Goal: Obtain resource: Obtain resource

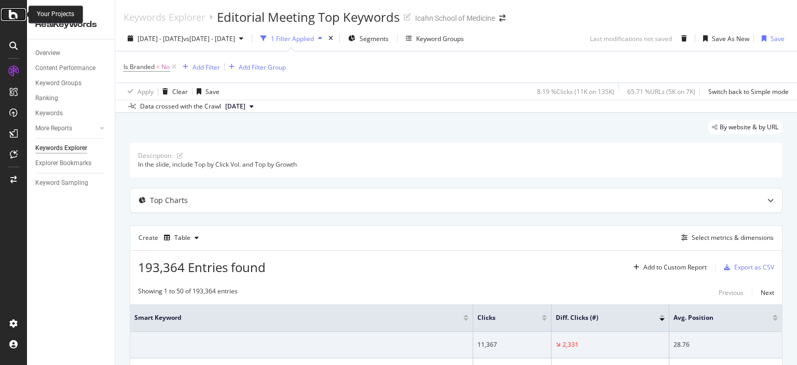
click at [17, 11] on icon at bounding box center [13, 14] width 9 height 12
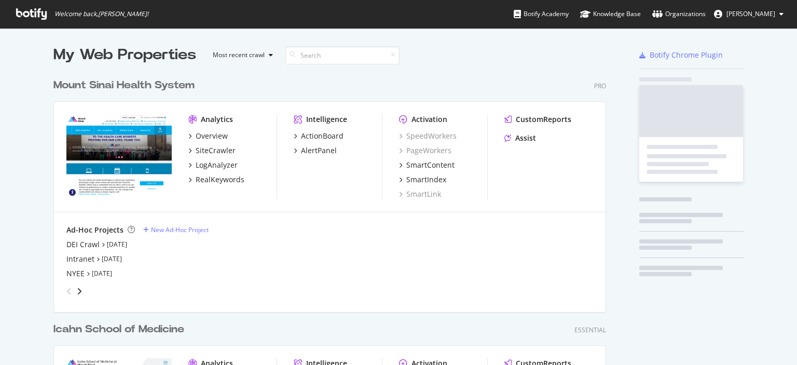
scroll to position [357, 781]
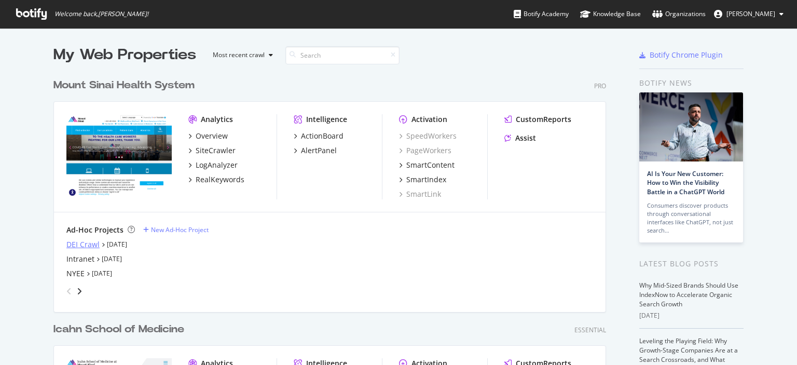
click at [78, 244] on div "DEI Crawl" at bounding box center [82, 244] width 33 height 10
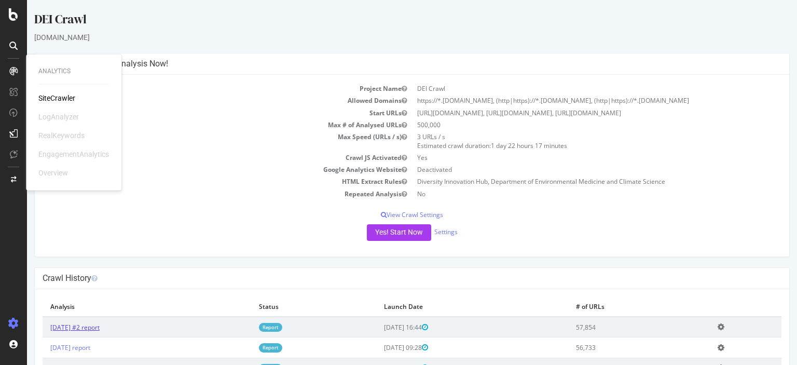
click at [83, 324] on link "[DATE] #2 report" at bounding box center [74, 327] width 49 height 9
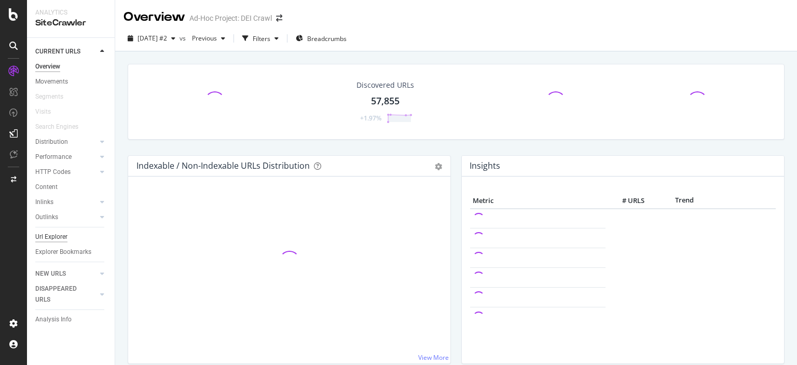
click at [66, 237] on div "Url Explorer" at bounding box center [51, 237] width 32 height 11
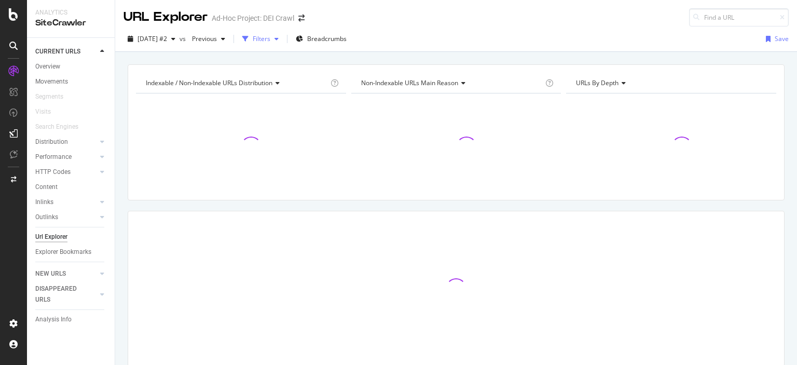
click at [270, 40] on div "Filters" at bounding box center [262, 38] width 18 height 9
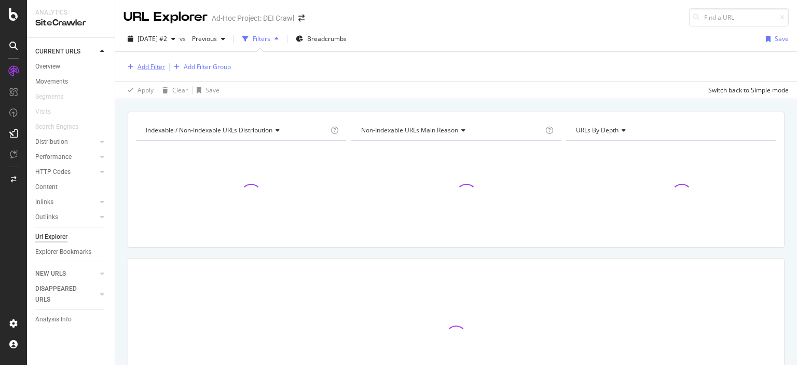
click at [152, 64] on div "Add Filter" at bounding box center [152, 66] width 28 height 9
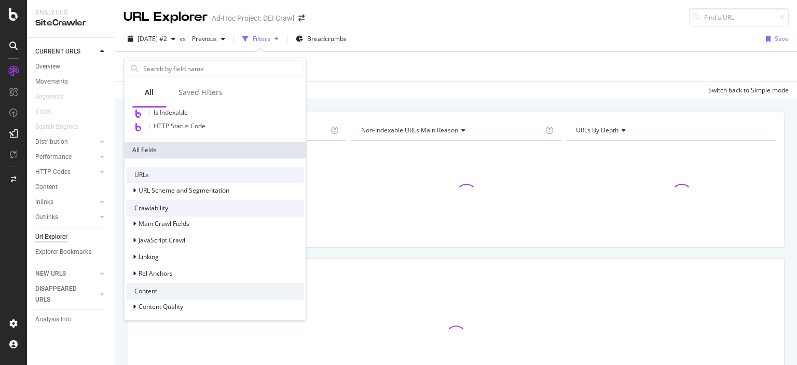
scroll to position [178, 0]
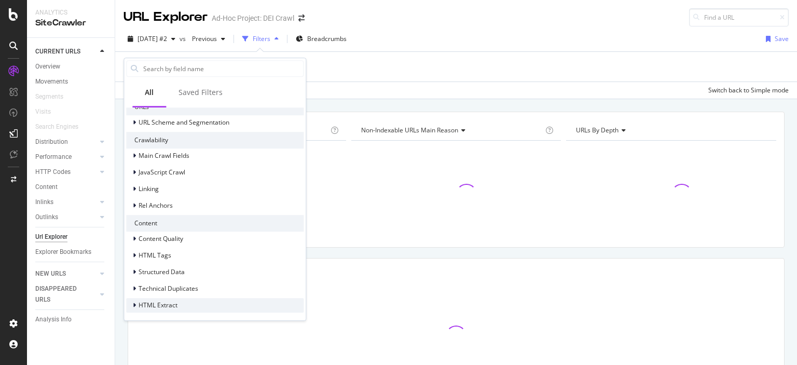
click at [172, 303] on span "HTML Extract" at bounding box center [158, 305] width 39 height 9
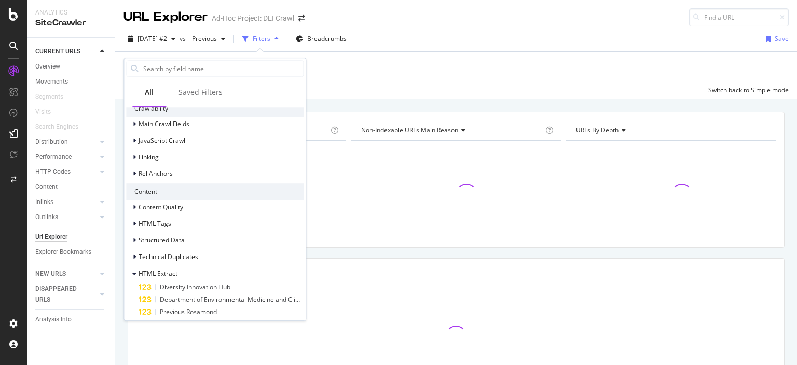
scroll to position [228, 0]
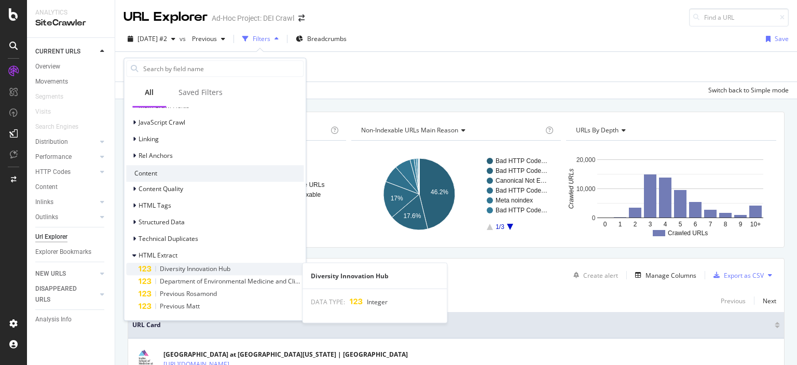
click at [224, 269] on span "Diversity Innovation Hub" at bounding box center [195, 268] width 71 height 9
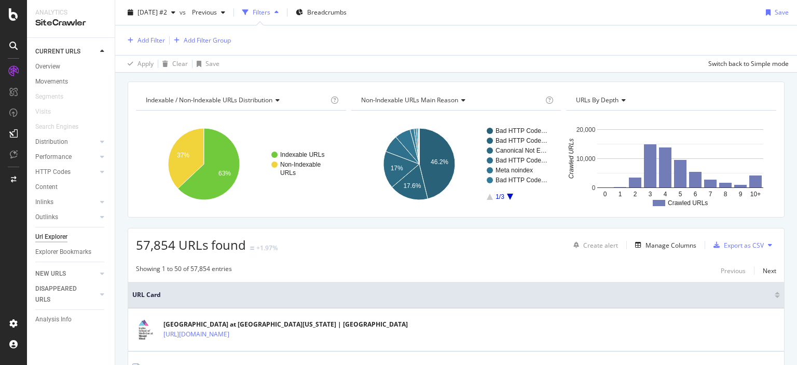
scroll to position [0, 0]
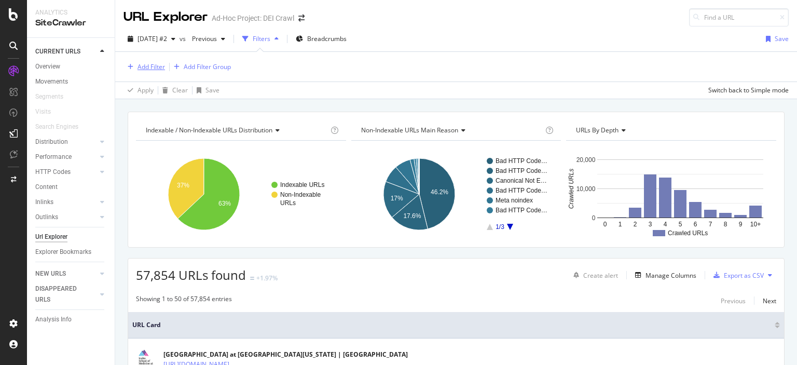
click at [150, 67] on div "Add Filter" at bounding box center [152, 66] width 28 height 9
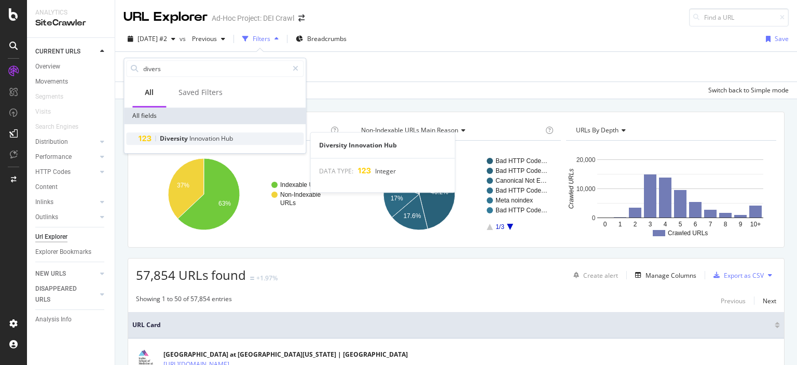
type input "divers"
click at [208, 133] on div "Diversity Innovation Hub" at bounding box center [221, 138] width 165 height 12
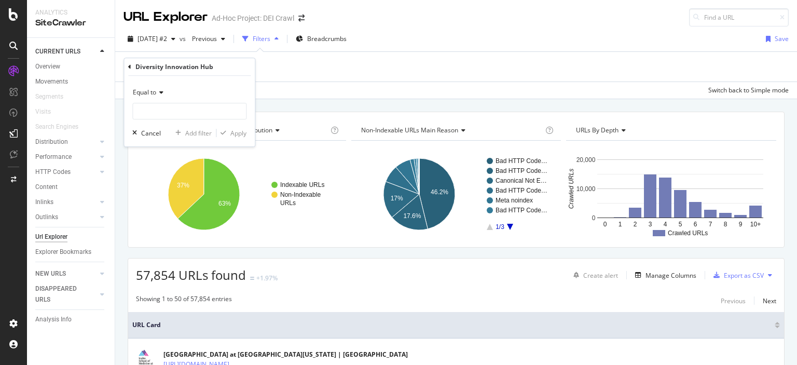
click at [168, 89] on div "Equal to" at bounding box center [189, 92] width 114 height 17
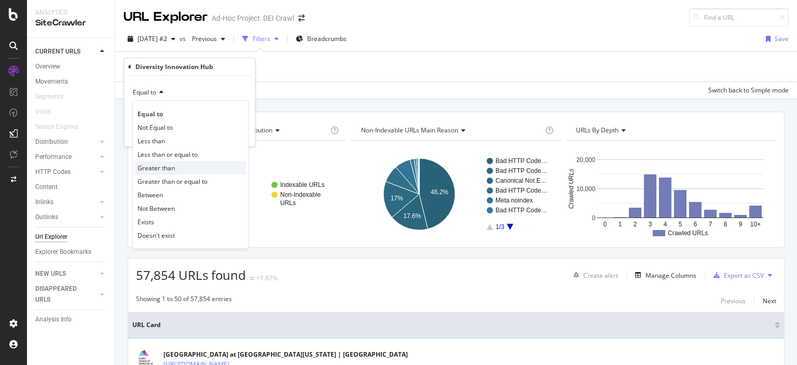
click at [174, 171] on span "Greater than" at bounding box center [156, 168] width 37 height 9
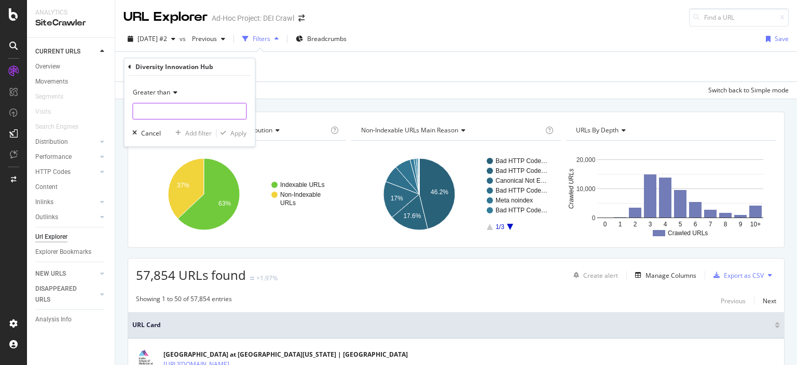
click at [210, 115] on input "number" at bounding box center [189, 111] width 114 height 17
type input "0"
click at [239, 134] on div "Apply" at bounding box center [238, 133] width 16 height 9
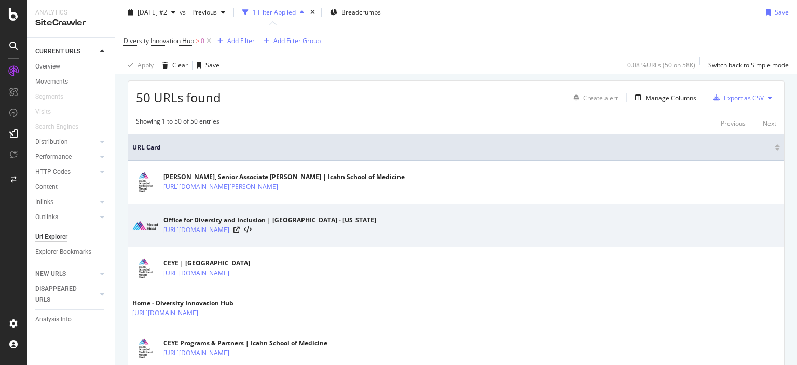
scroll to position [260, 0]
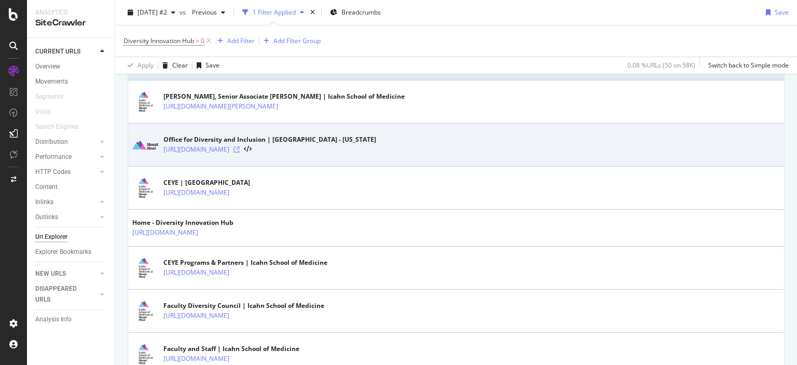
click at [240, 149] on icon at bounding box center [237, 149] width 6 height 6
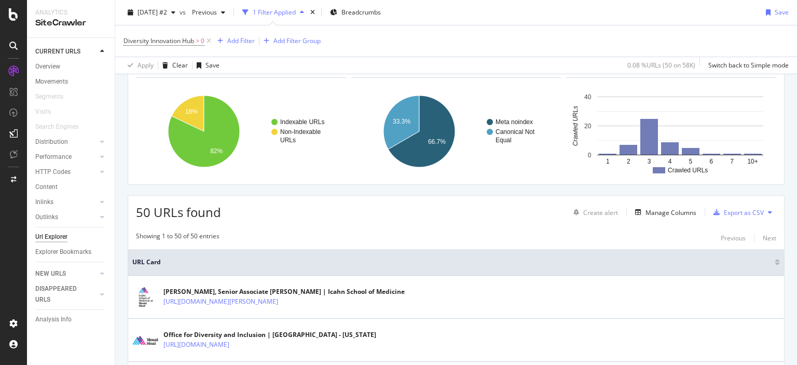
scroll to position [0, 0]
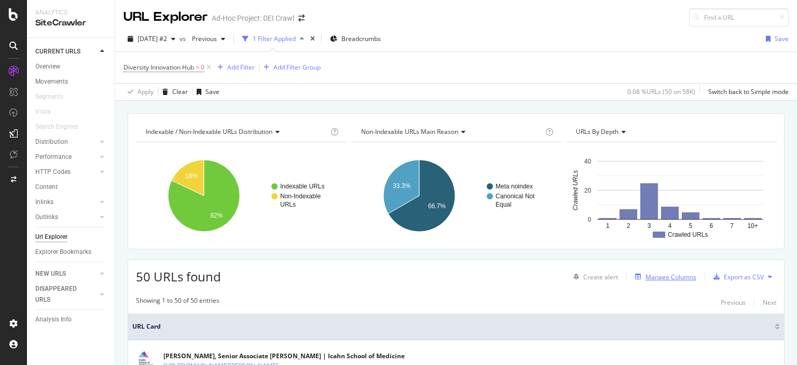
click at [666, 281] on div "Manage Columns" at bounding box center [663, 276] width 65 height 11
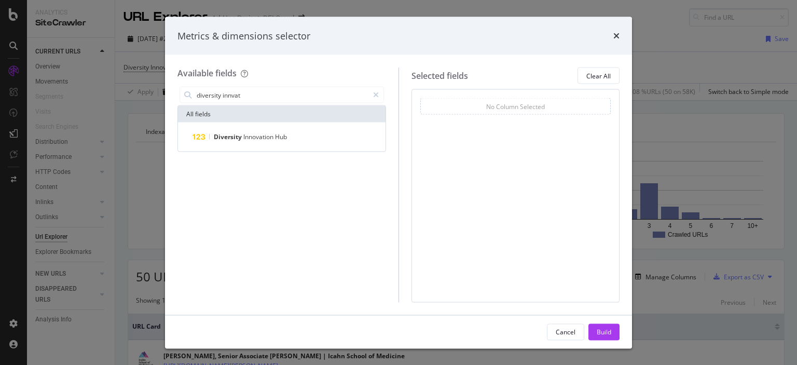
type input "diversity innvat"
click at [297, 143] on div "Diversity Innovation Hub" at bounding box center [282, 137] width 208 height 29
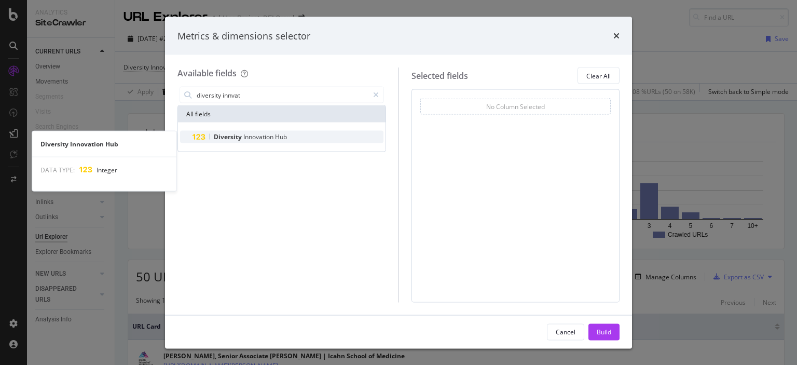
click at [288, 139] on div "Diversity Innovation Hub" at bounding box center [288, 137] width 191 height 12
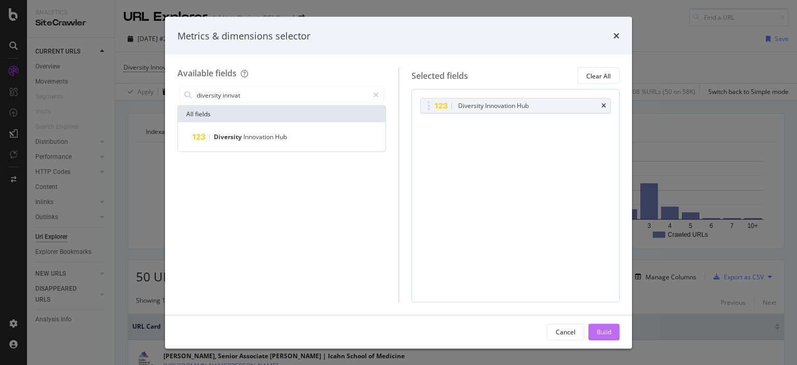
click at [600, 333] on div "Build" at bounding box center [604, 331] width 15 height 9
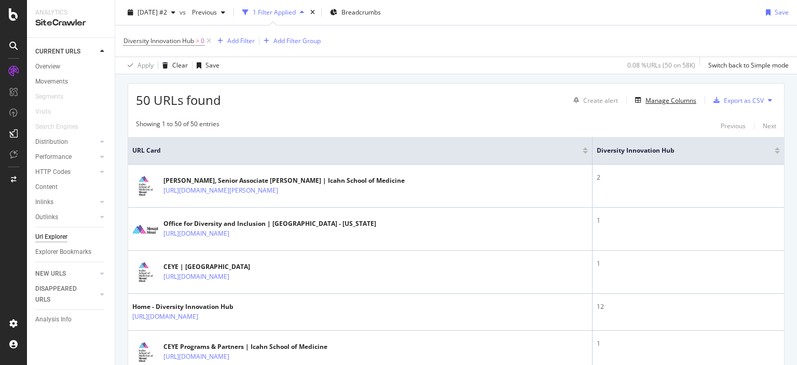
scroll to position [156, 0]
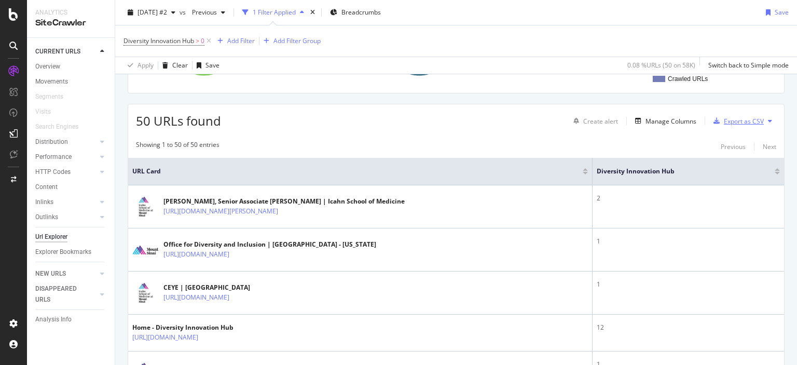
click at [724, 120] on div "Export as CSV" at bounding box center [744, 121] width 40 height 9
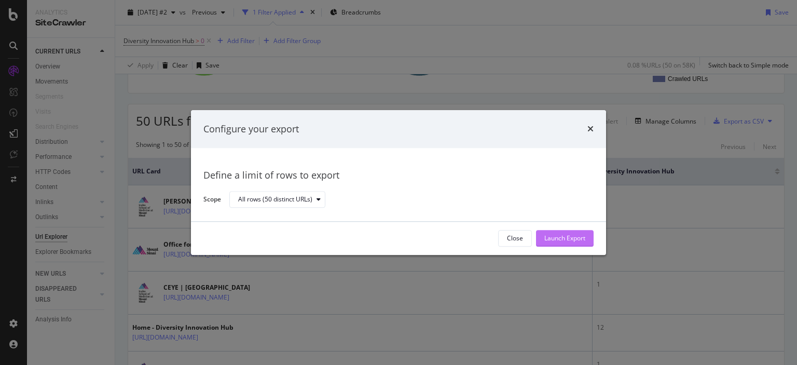
click at [562, 240] on div "Launch Export" at bounding box center [565, 238] width 41 height 9
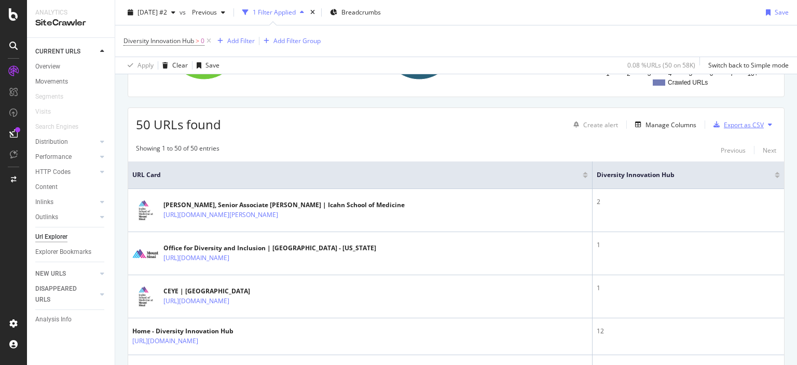
scroll to position [0, 0]
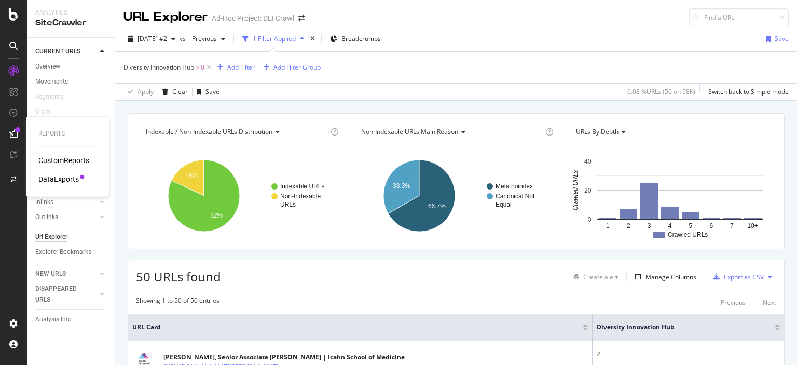
click at [47, 178] on div "DataExports" at bounding box center [58, 179] width 40 height 10
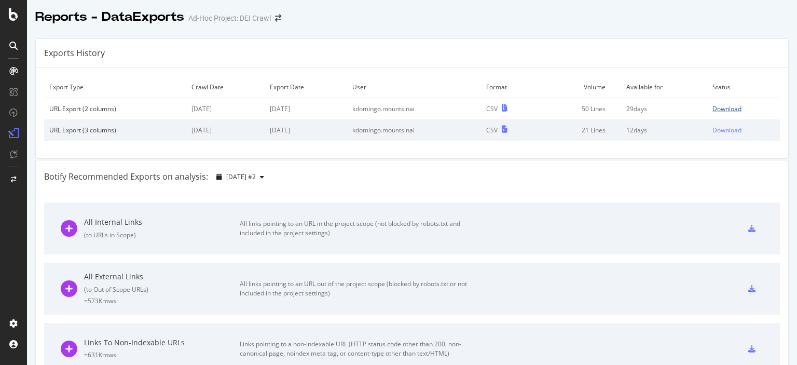
click at [713, 107] on div "Download" at bounding box center [727, 108] width 29 height 9
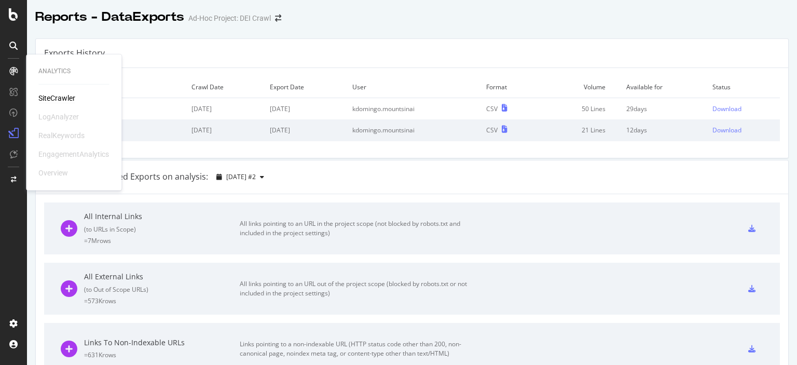
click at [56, 97] on div "SiteCrawler" at bounding box center [56, 98] width 37 height 10
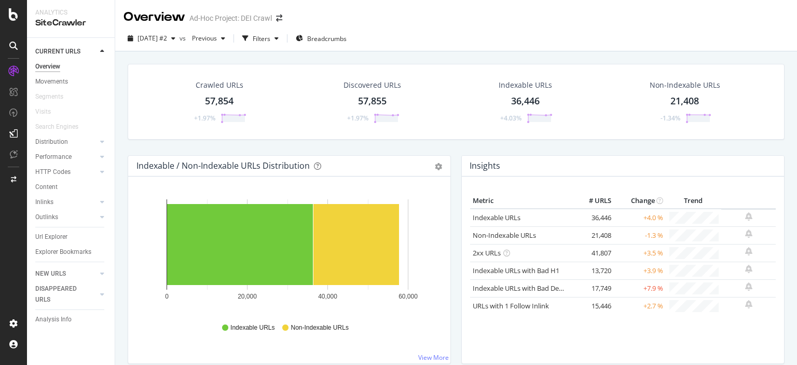
drag, startPoint x: 60, startPoint y: 238, endPoint x: 266, endPoint y: 236, distance: 206.1
click at [61, 238] on div "Url Explorer" at bounding box center [51, 237] width 32 height 11
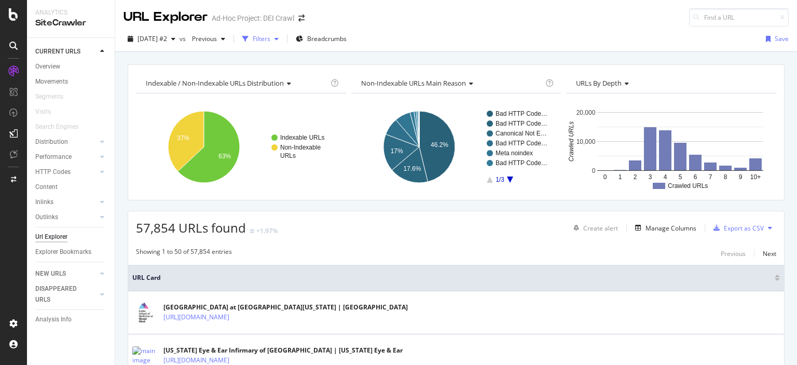
click at [283, 42] on div "Filters" at bounding box center [260, 39] width 45 height 16
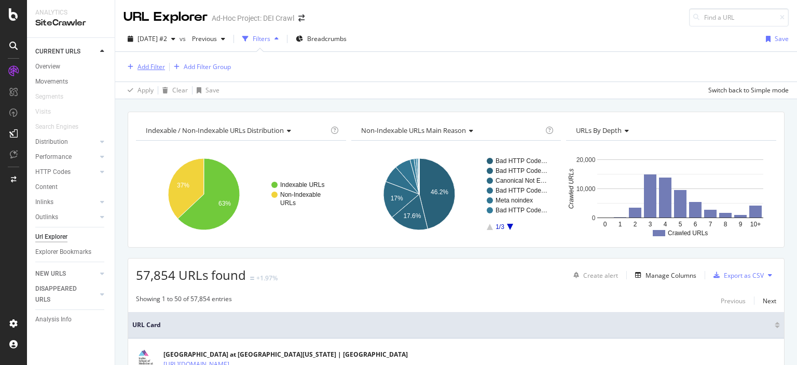
click at [155, 63] on div "Add Filter" at bounding box center [152, 66] width 28 height 9
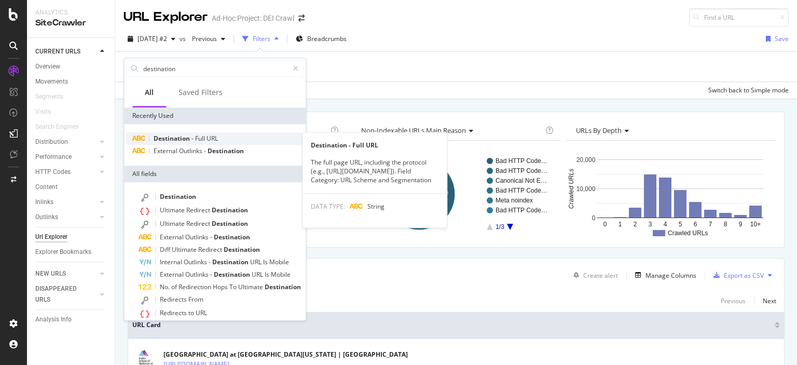
type input "destination"
click at [183, 139] on span "Destination" at bounding box center [173, 138] width 38 height 9
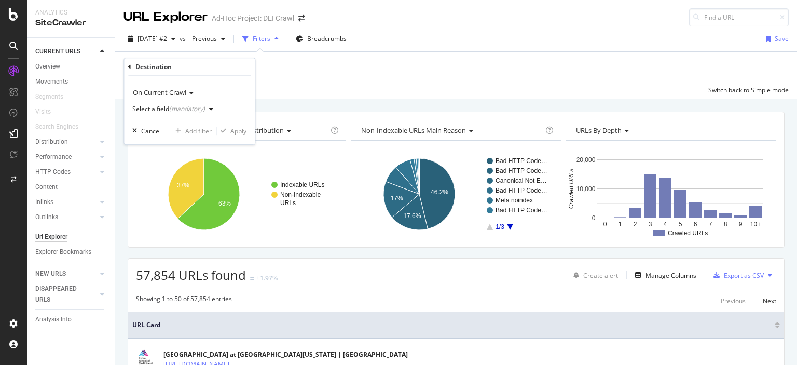
click at [207, 108] on div "button" at bounding box center [211, 109] width 12 height 6
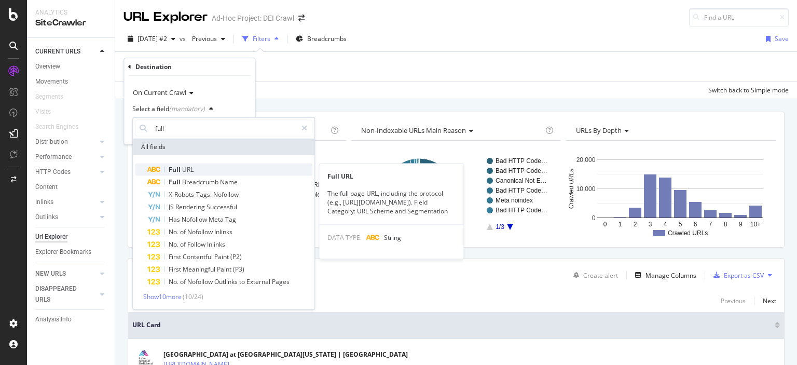
type input "full"
click at [171, 168] on span "Full" at bounding box center [175, 169] width 13 height 9
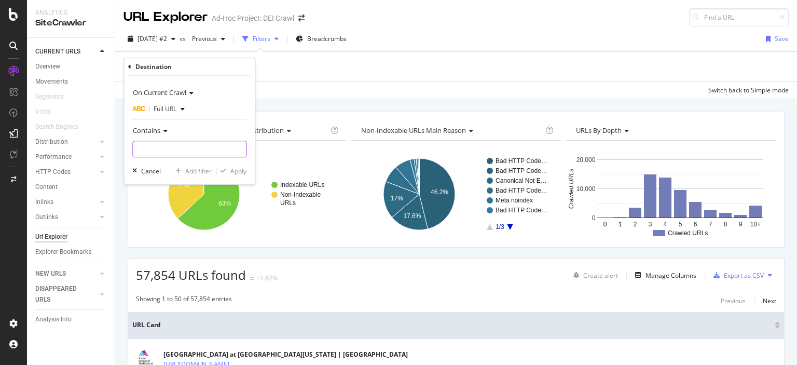
click at [189, 147] on input "text" at bounding box center [189, 149] width 113 height 17
type input "[DOMAIN_NAME]"
click at [245, 174] on div "Apply" at bounding box center [238, 171] width 16 height 9
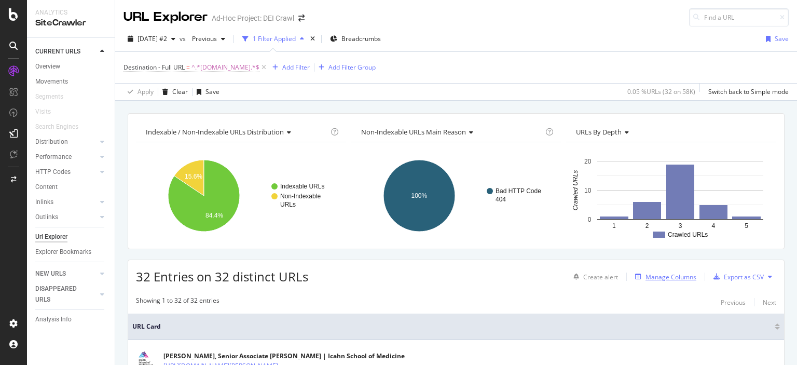
click at [654, 277] on div "Manage Columns" at bounding box center [671, 277] width 51 height 9
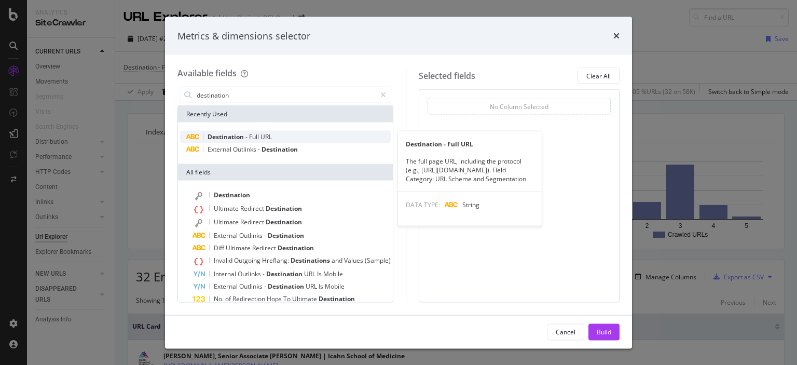
click at [276, 135] on div "Destination - Full URL" at bounding box center [285, 137] width 211 height 12
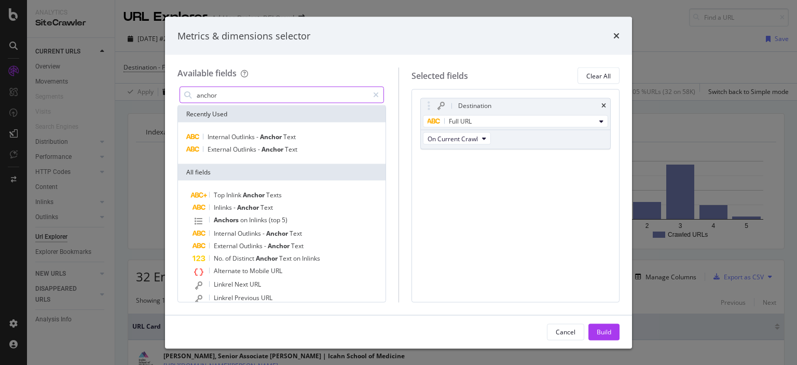
type input "anchor"
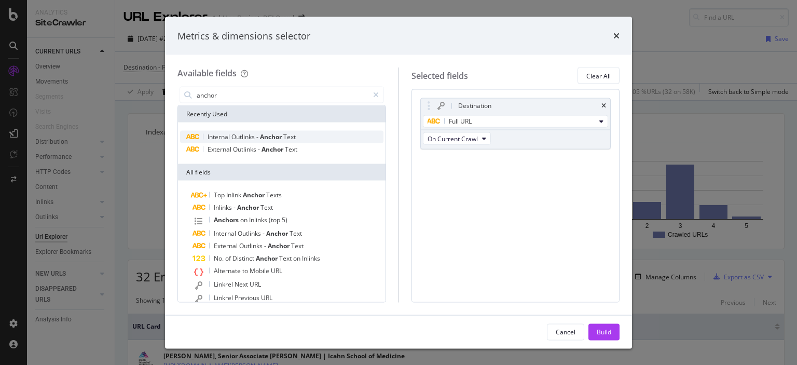
click at [287, 135] on span "Text" at bounding box center [289, 136] width 12 height 9
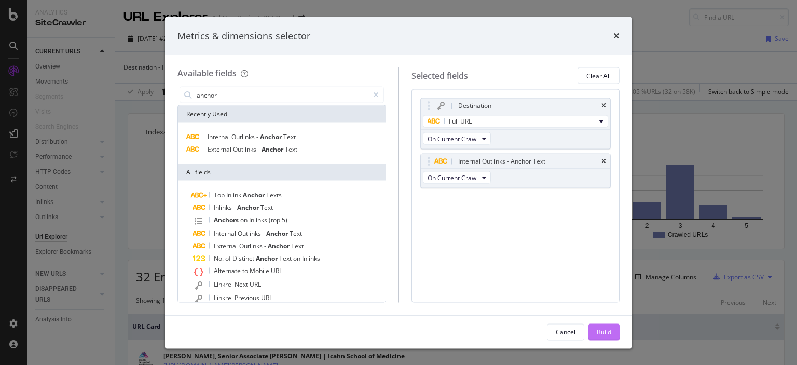
click at [608, 336] on div "Build" at bounding box center [604, 331] width 15 height 9
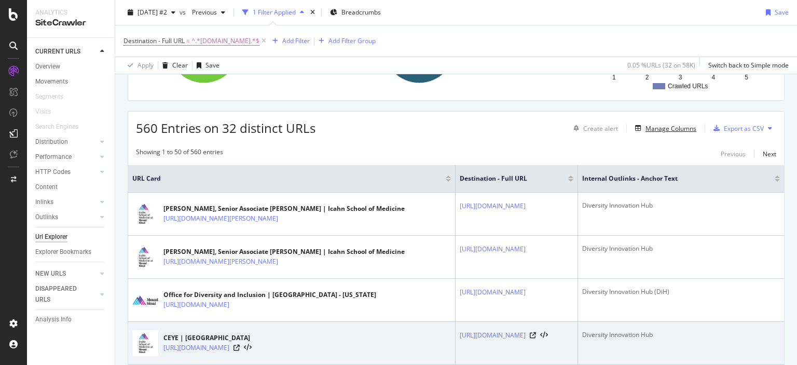
scroll to position [52, 0]
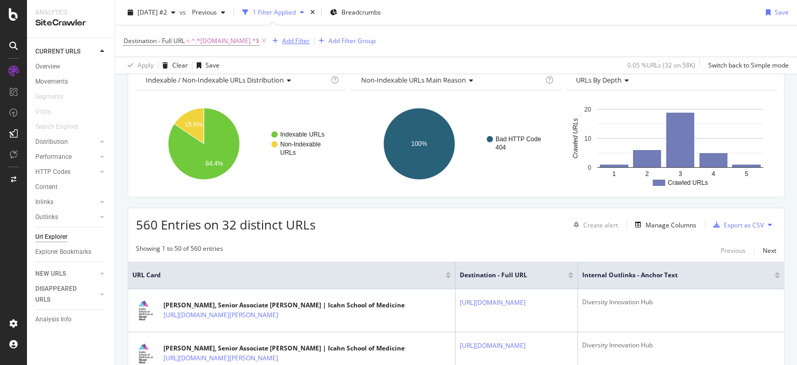
click at [305, 39] on div "Add Filter" at bounding box center [296, 40] width 28 height 9
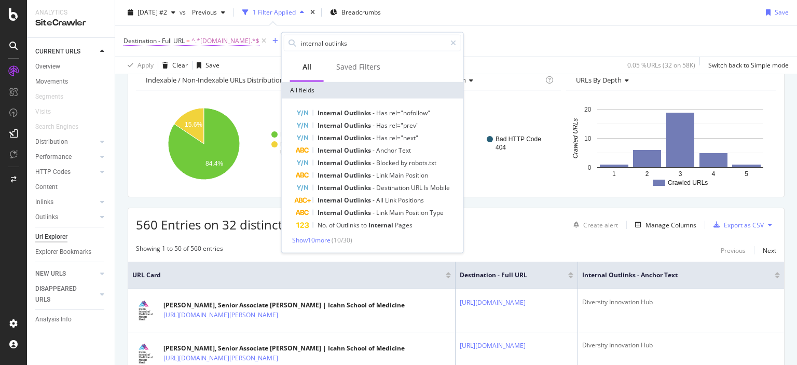
drag, startPoint x: 362, startPoint y: 40, endPoint x: 240, endPoint y: 35, distance: 122.1
click at [238, 37] on body "Analytics SiteCrawler CURRENT URLS Overview Movements Segments Visits Search En…" at bounding box center [398, 182] width 797 height 365
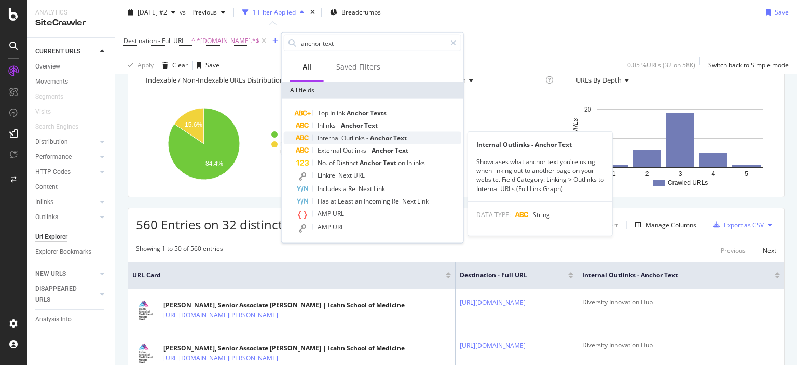
type input "anchor text"
click at [390, 134] on span "Anchor" at bounding box center [381, 137] width 23 height 9
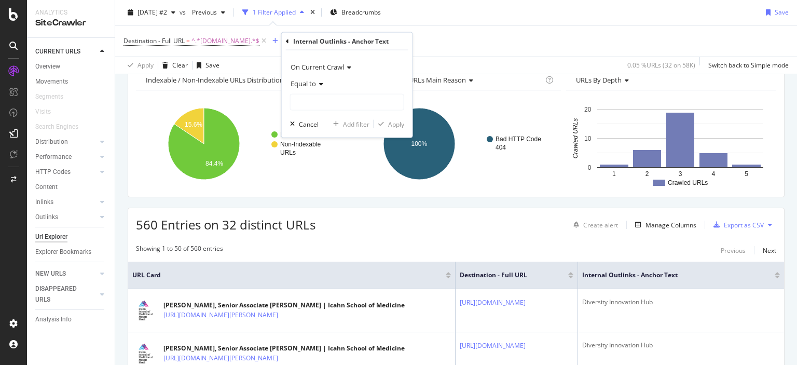
click at [317, 83] on icon at bounding box center [319, 84] width 7 height 6
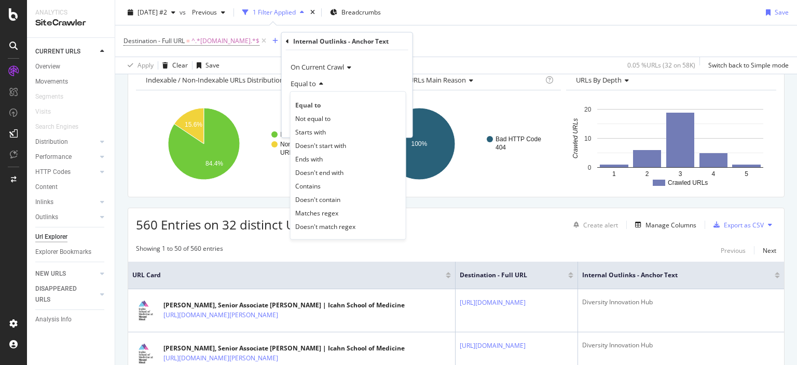
drag, startPoint x: 331, startPoint y: 182, endPoint x: 332, endPoint y: 172, distance: 10.0
click at [331, 181] on div "Contains" at bounding box center [348, 185] width 111 height 13
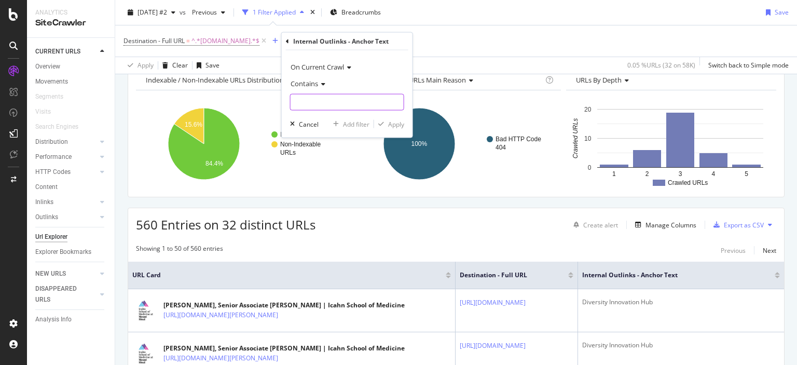
drag, startPoint x: 335, startPoint y: 103, endPoint x: 333, endPoint y: 90, distance: 12.7
click at [334, 102] on input "text" at bounding box center [347, 102] width 113 height 17
type input "diversity innovation hub"
click at [401, 125] on div "Apply" at bounding box center [396, 123] width 16 height 9
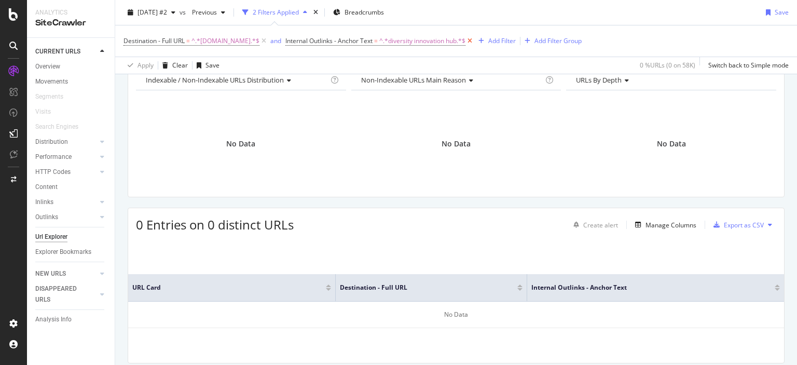
click at [474, 40] on icon at bounding box center [470, 41] width 9 height 10
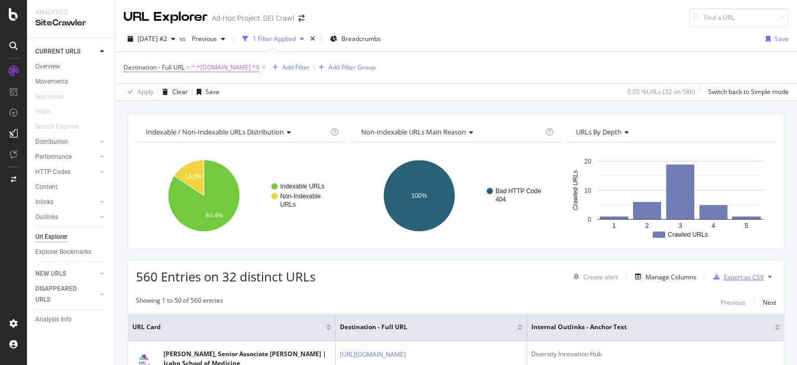
click at [743, 280] on div "Export as CSV" at bounding box center [744, 277] width 40 height 9
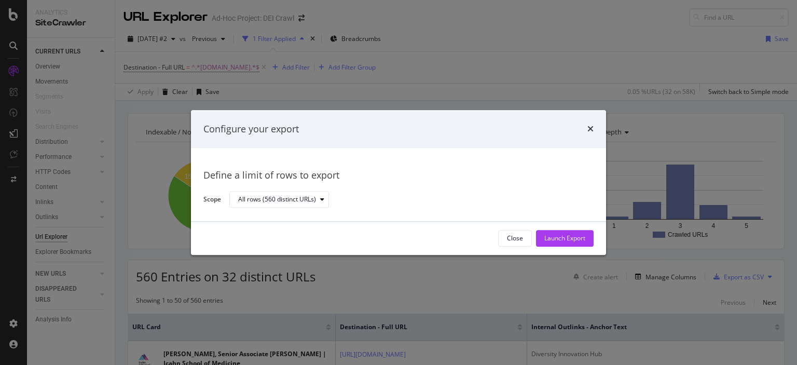
click at [573, 240] on div "Launch Export" at bounding box center [565, 238] width 41 height 9
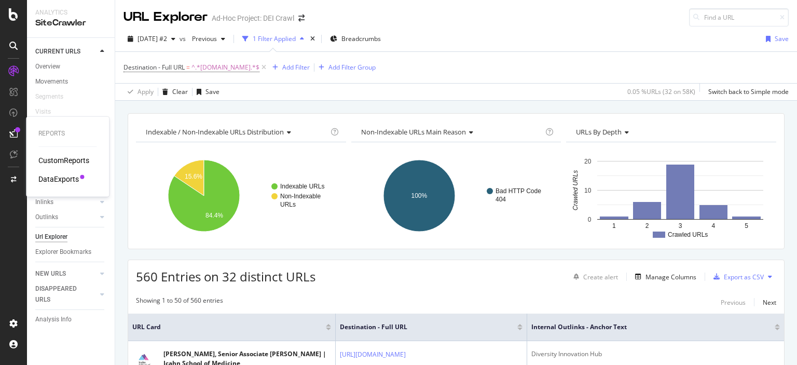
click at [56, 180] on div "DataExports" at bounding box center [58, 179] width 40 height 10
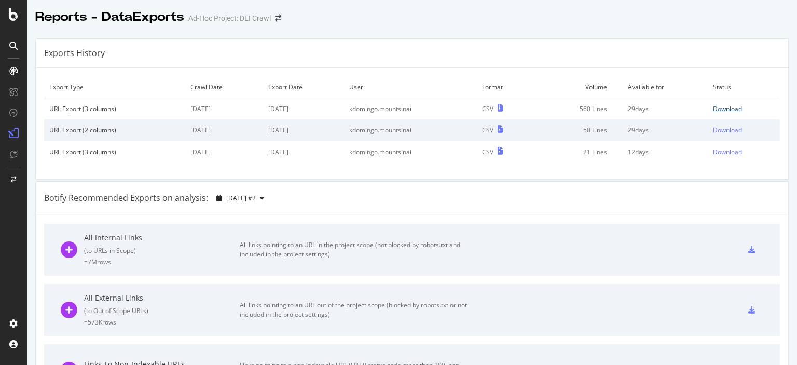
drag, startPoint x: 725, startPoint y: 110, endPoint x: 719, endPoint y: 110, distance: 5.7
click at [724, 110] on div "Download" at bounding box center [727, 108] width 29 height 9
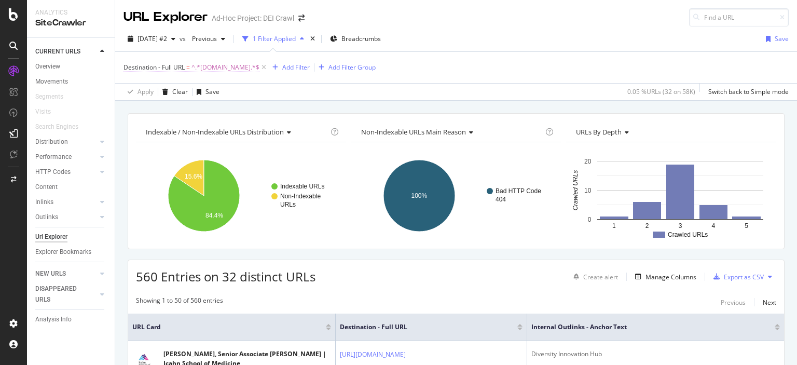
click at [211, 64] on span "^.*[DOMAIN_NAME].*$" at bounding box center [226, 67] width 68 height 15
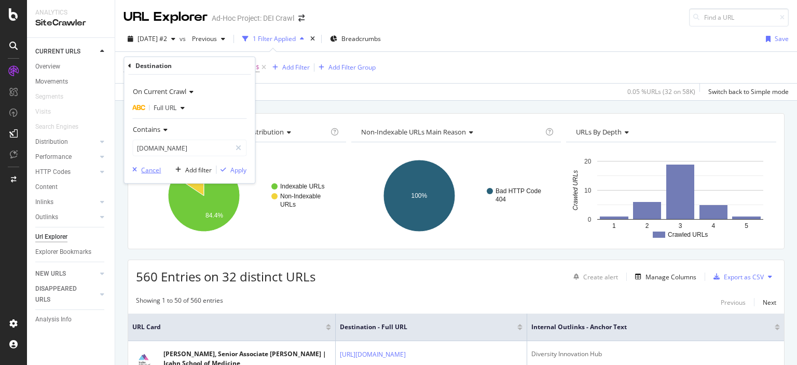
click at [142, 169] on div "Cancel" at bounding box center [151, 169] width 20 height 9
